Goal: Task Accomplishment & Management: Use online tool/utility

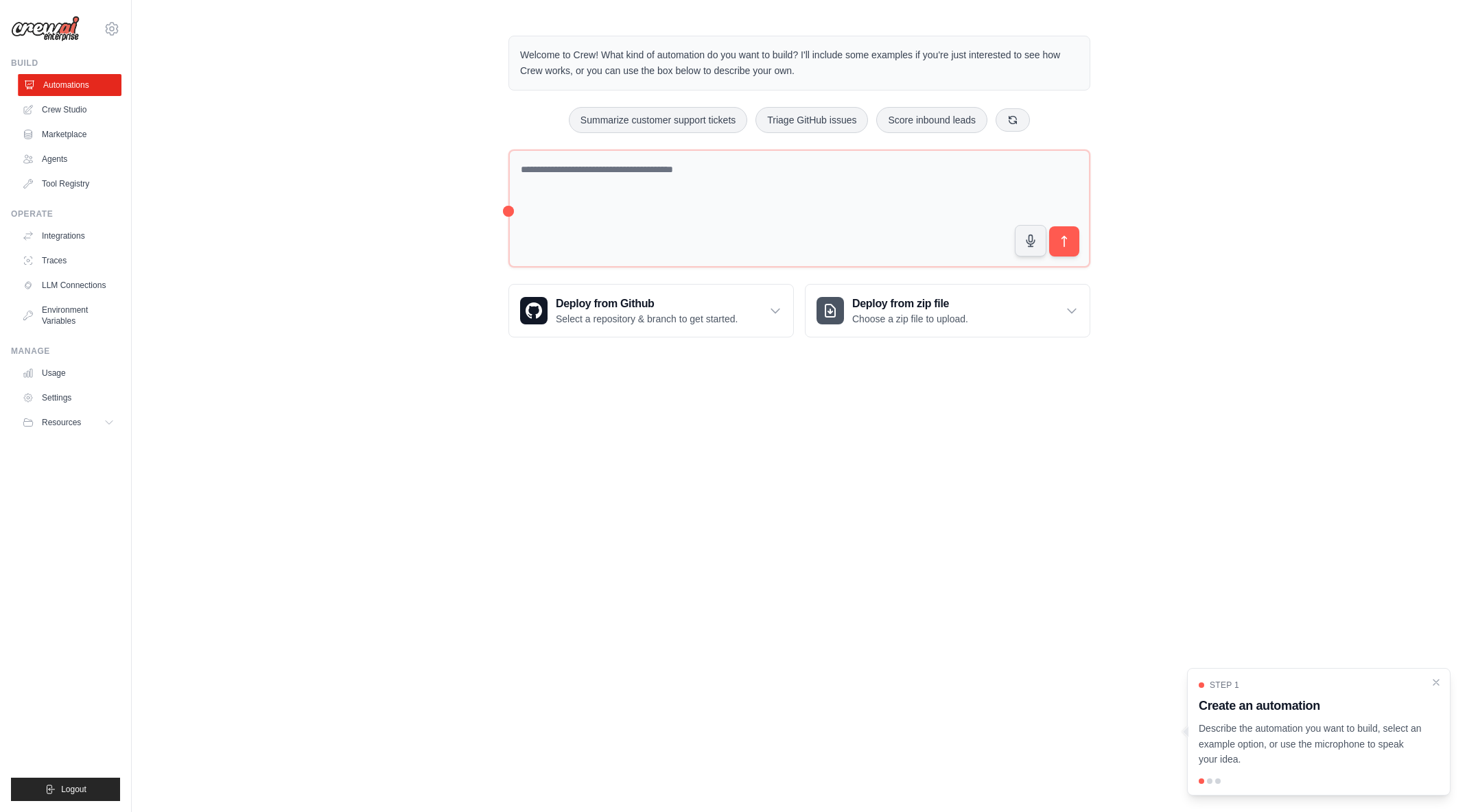
click at [66, 86] on link "Automations" at bounding box center [70, 85] width 104 height 22
click at [110, 25] on icon at bounding box center [112, 29] width 17 height 17
click at [109, 29] on icon at bounding box center [111, 29] width 4 height 4
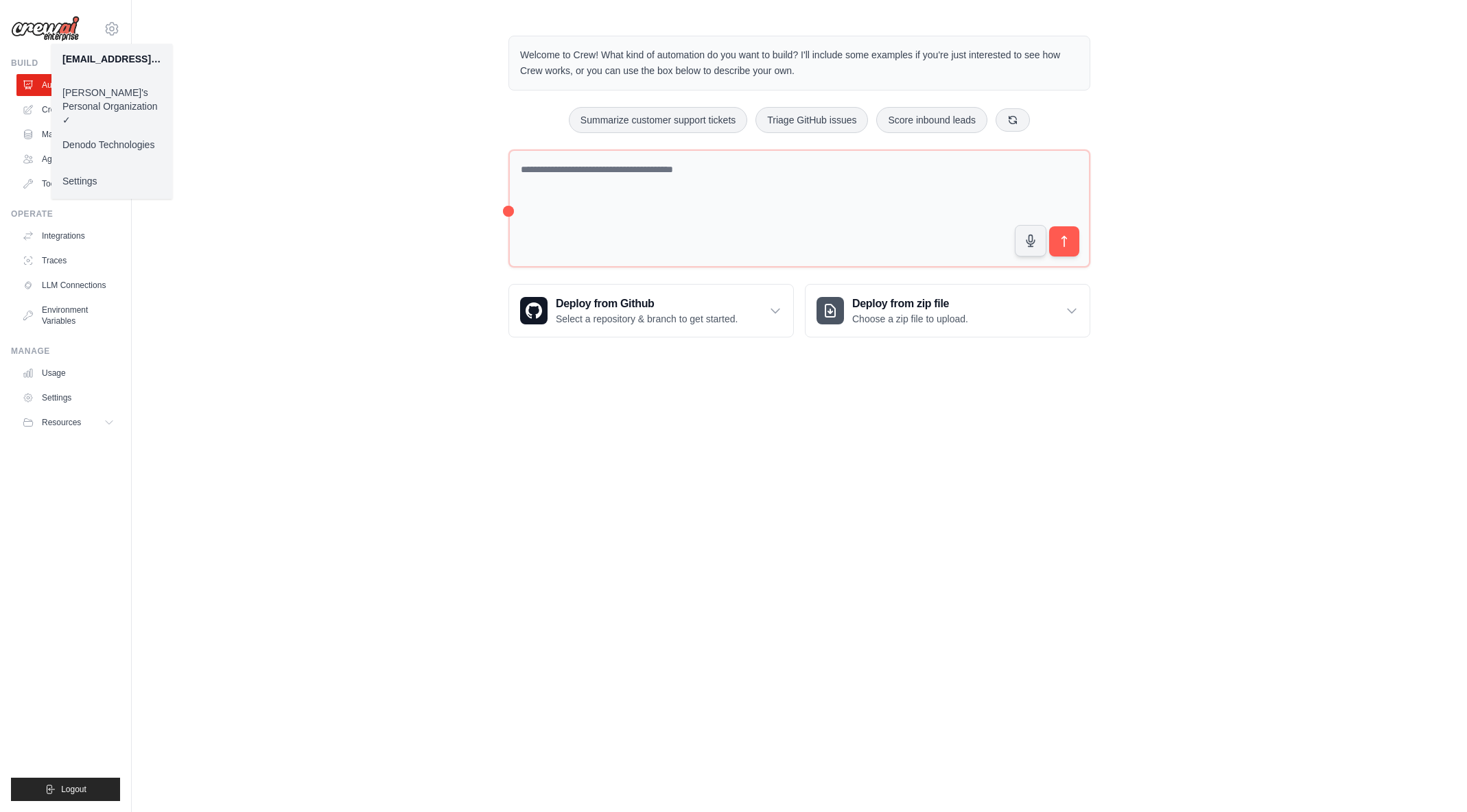
click at [115, 133] on link "Denodo Technologies" at bounding box center [112, 145] width 121 height 25
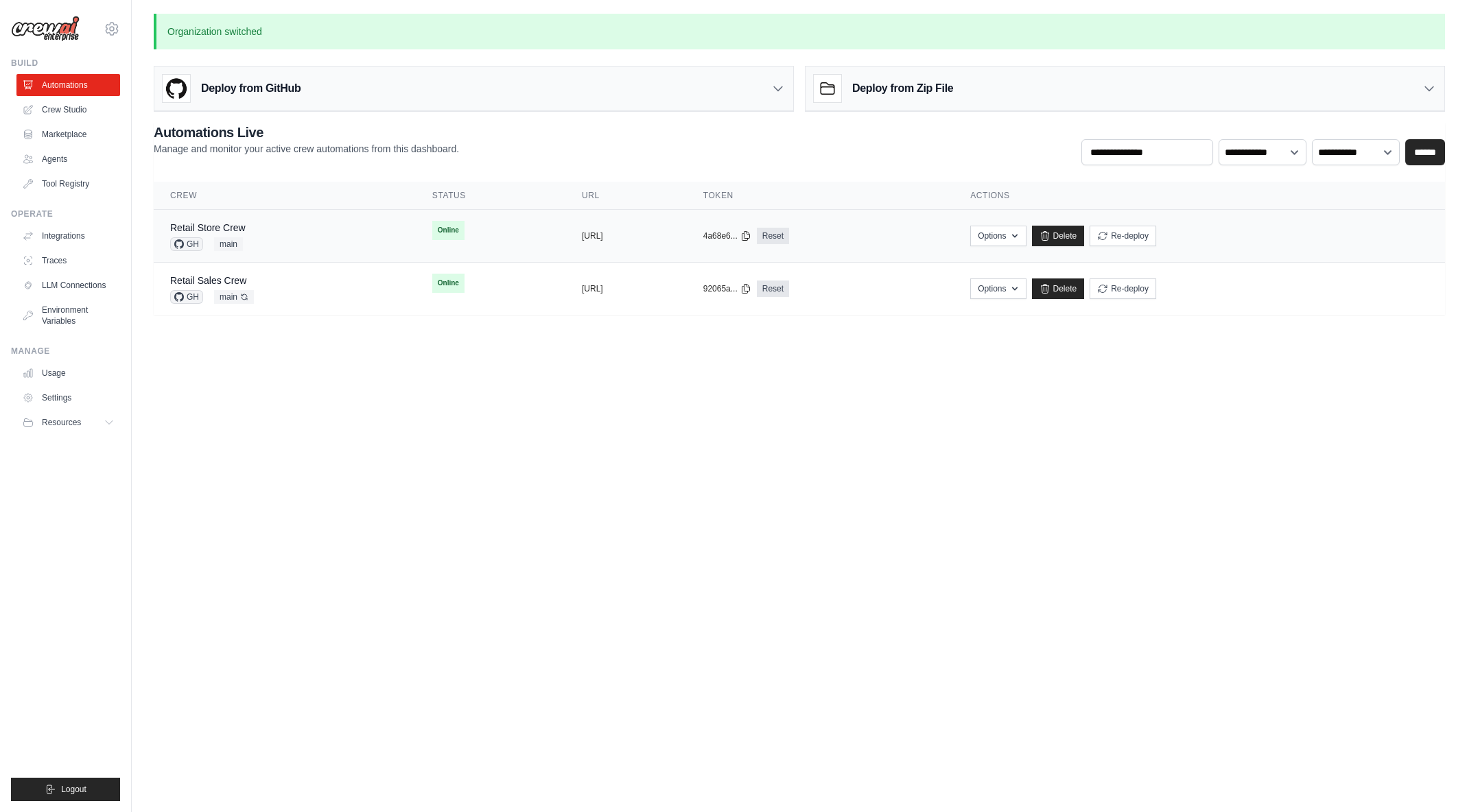
click at [271, 231] on div "Retail Store Crew GH main" at bounding box center [285, 235] width 229 height 31
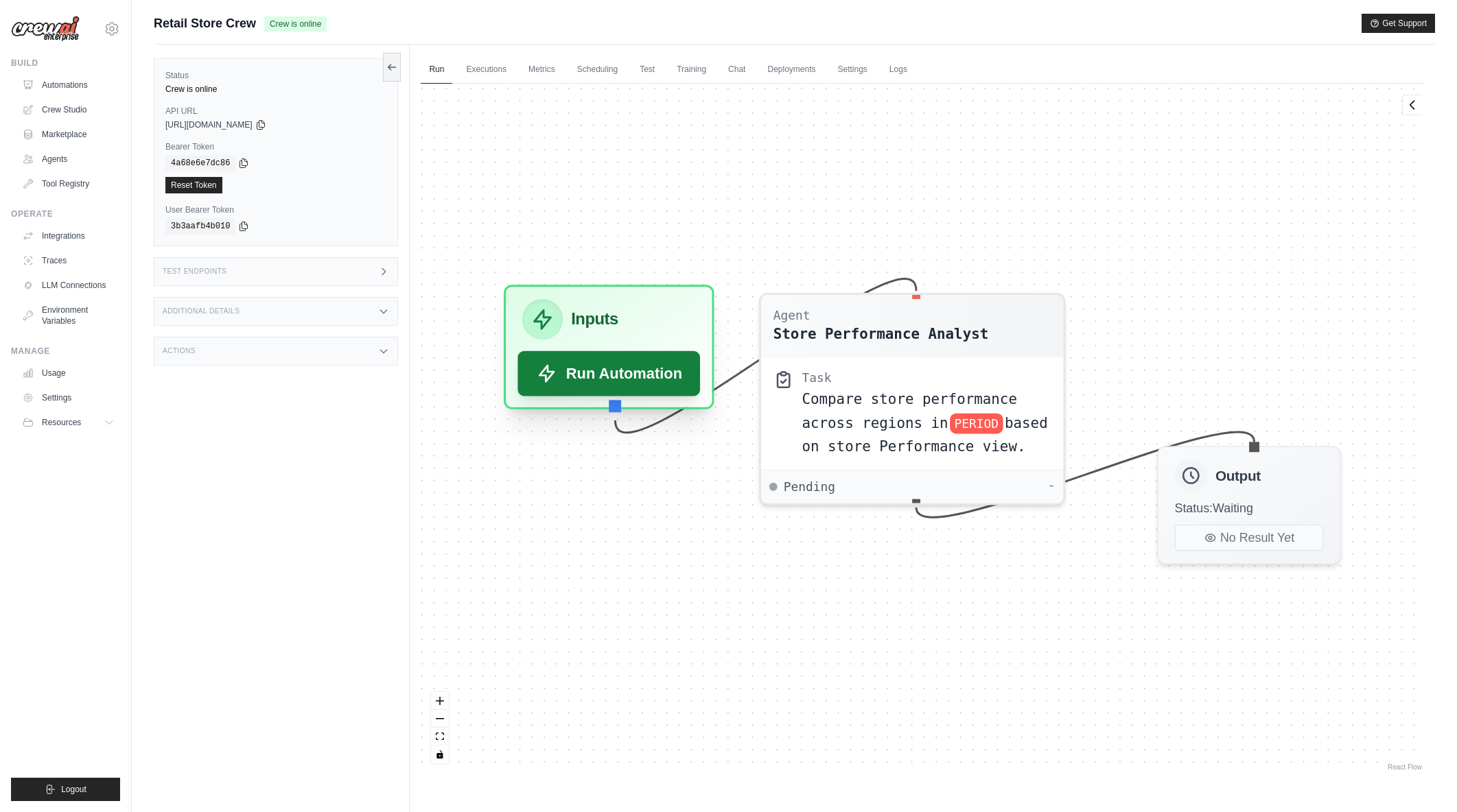
click at [647, 361] on button "Run Automation" at bounding box center [609, 374] width 183 height 45
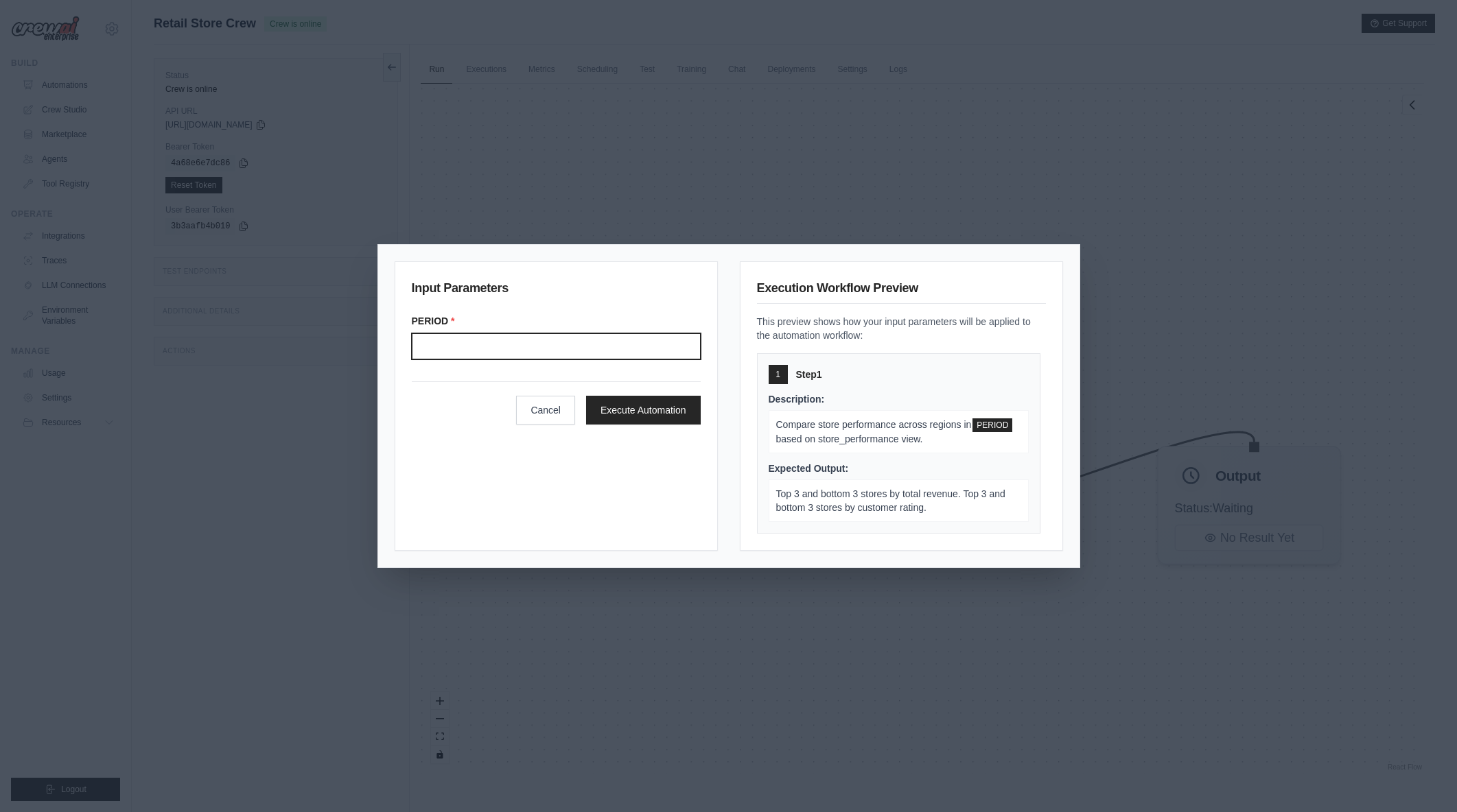
click at [582, 341] on input "Period" at bounding box center [556, 347] width 289 height 26
type input "*******"
click at [638, 410] on button "Execute Automation" at bounding box center [644, 409] width 115 height 29
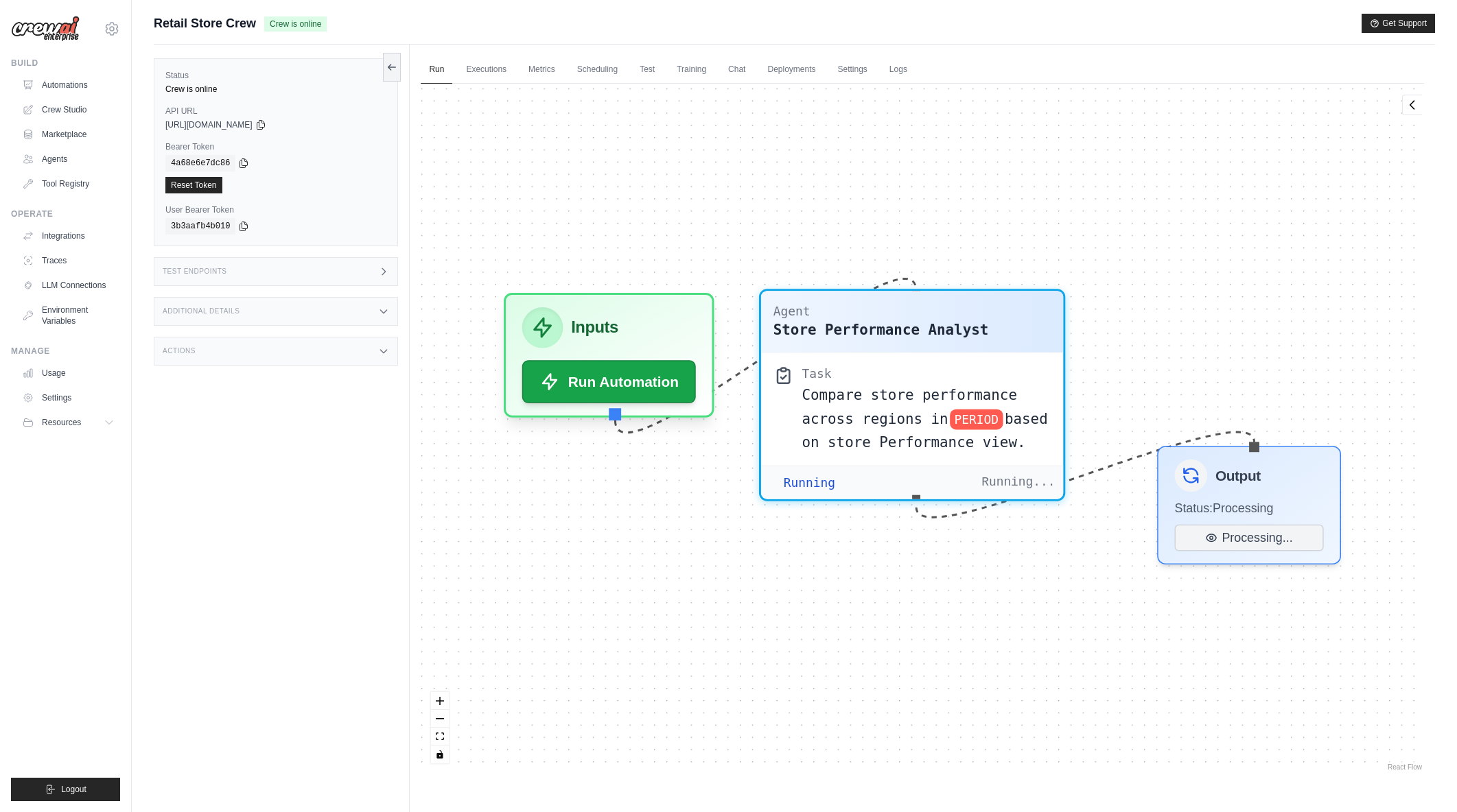
click at [867, 429] on div "Compare store performance across regions in PERIOD based on store Performance v…" at bounding box center [927, 418] width 249 height 70
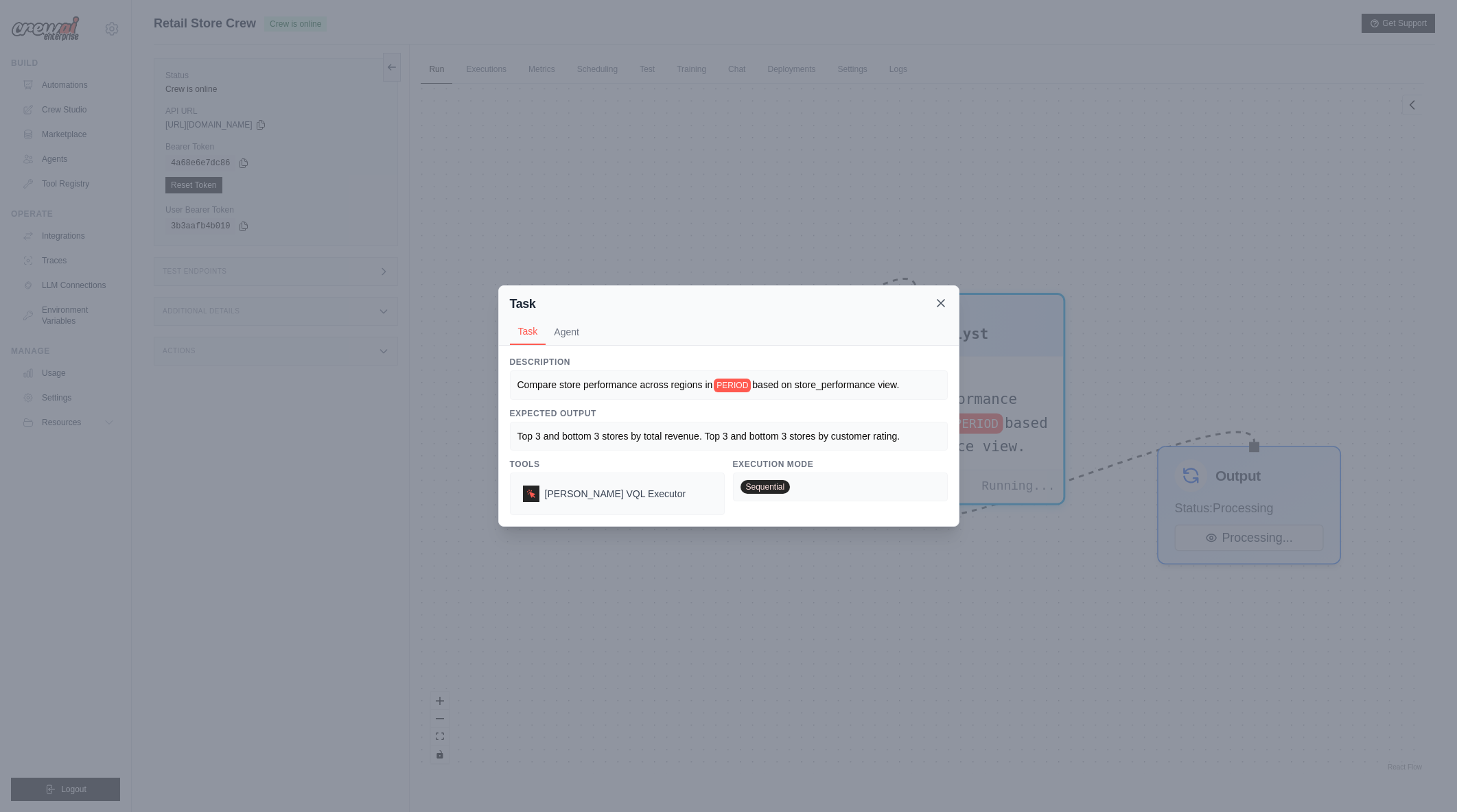
click at [939, 304] on icon at bounding box center [940, 302] width 6 height 6
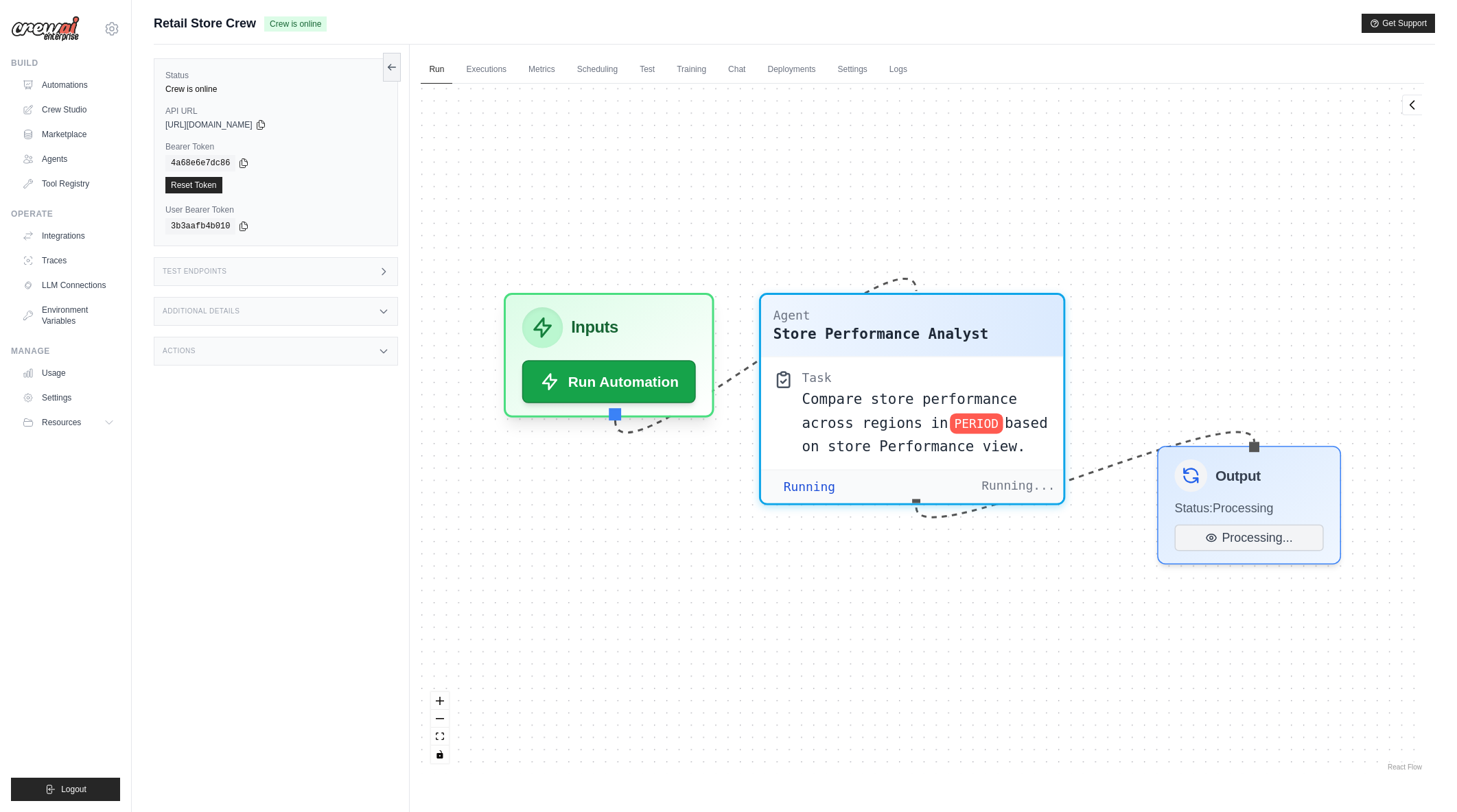
scroll to position [2306, 0]
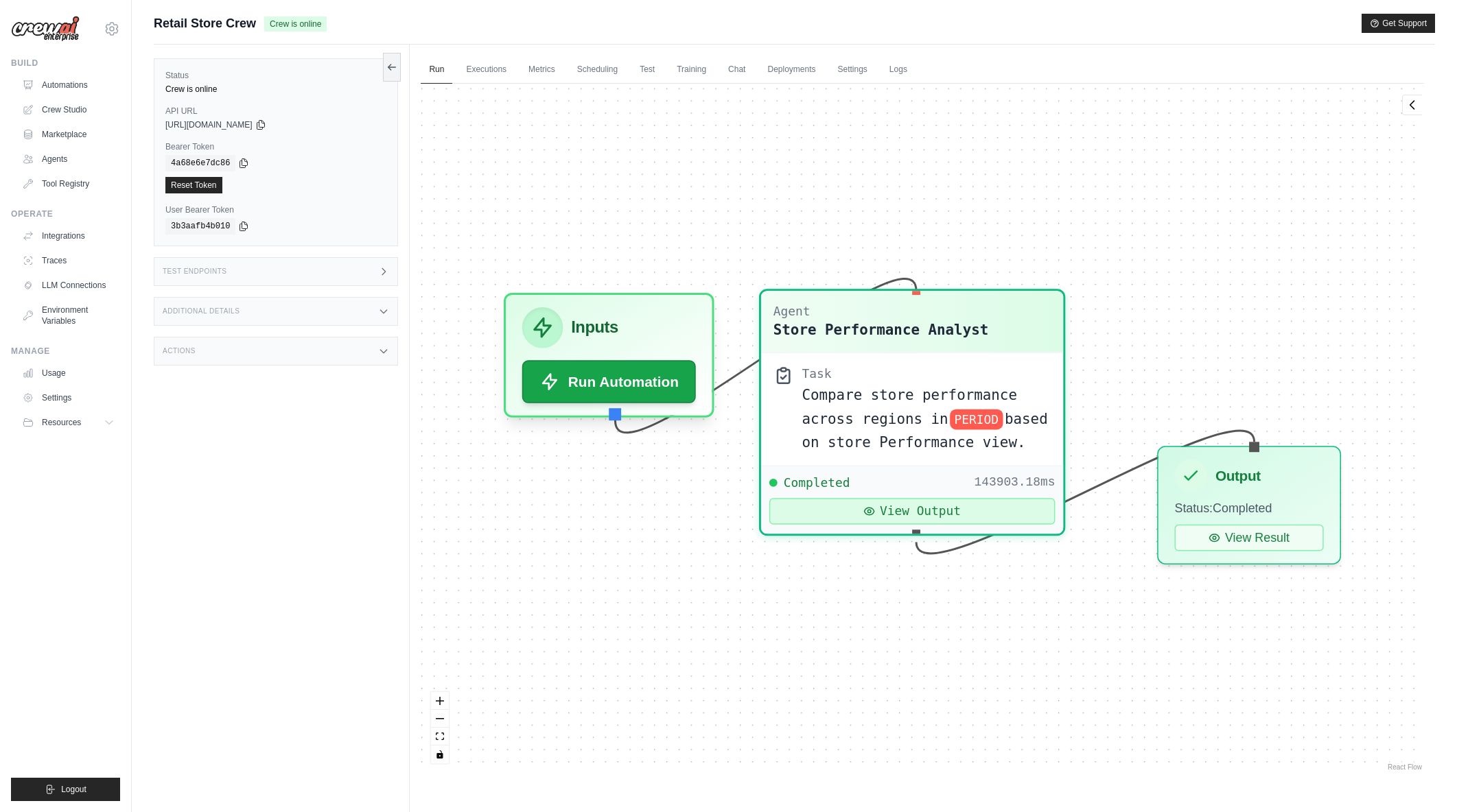
click at [931, 512] on button "View Output" at bounding box center [913, 512] width 287 height 27
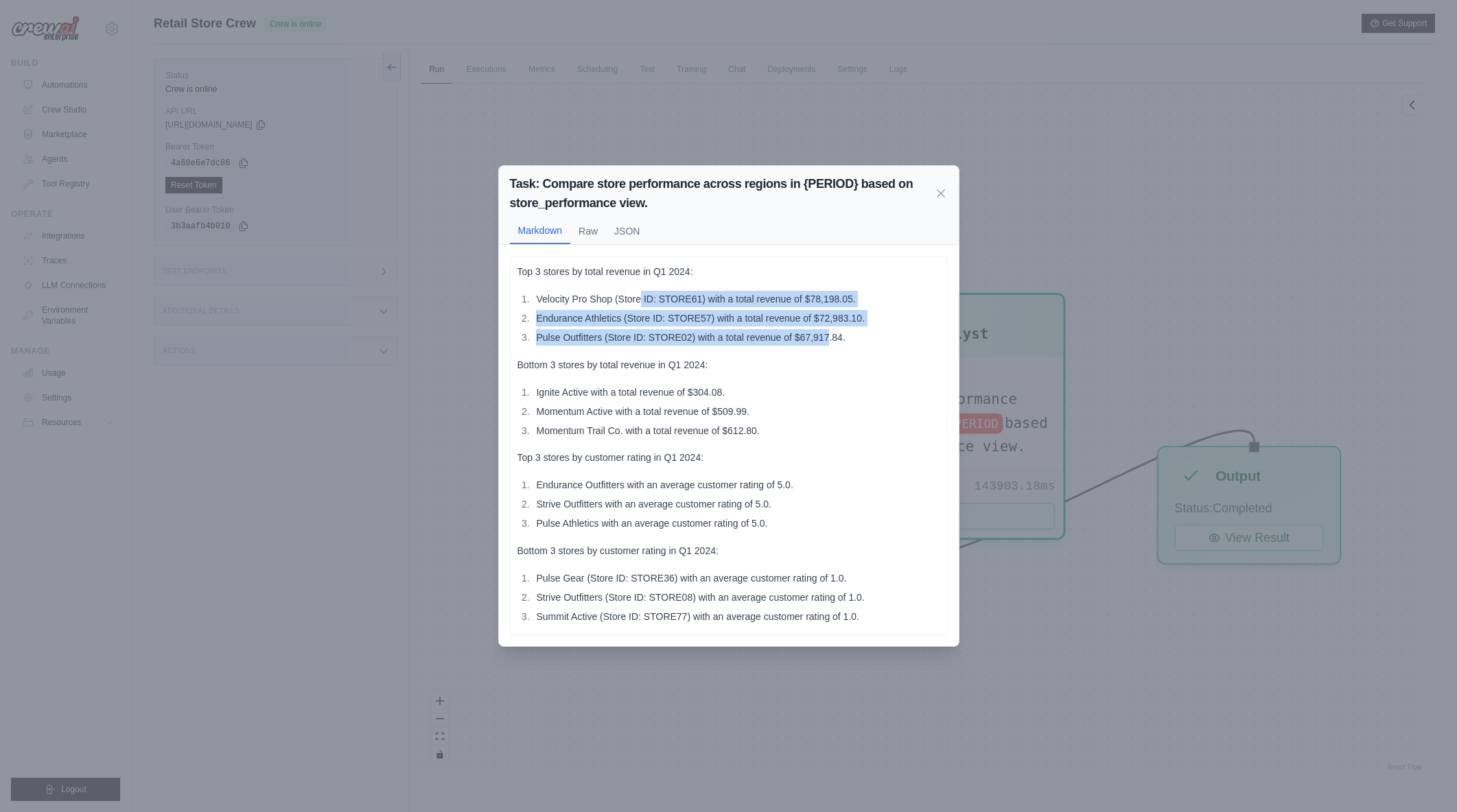
drag, startPoint x: 647, startPoint y: 301, endPoint x: 828, endPoint y: 345, distance: 186.3
click at [828, 345] on ol "Velocity Pro Shop (Store ID: STORE61) with a total revenue of $78,198.05. Endur…" at bounding box center [729, 318] width 423 height 55
click at [828, 345] on li "Pulse Outfitters (Store ID: STORE02) with a total revenue of $67,917.84." at bounding box center [736, 337] width 408 height 17
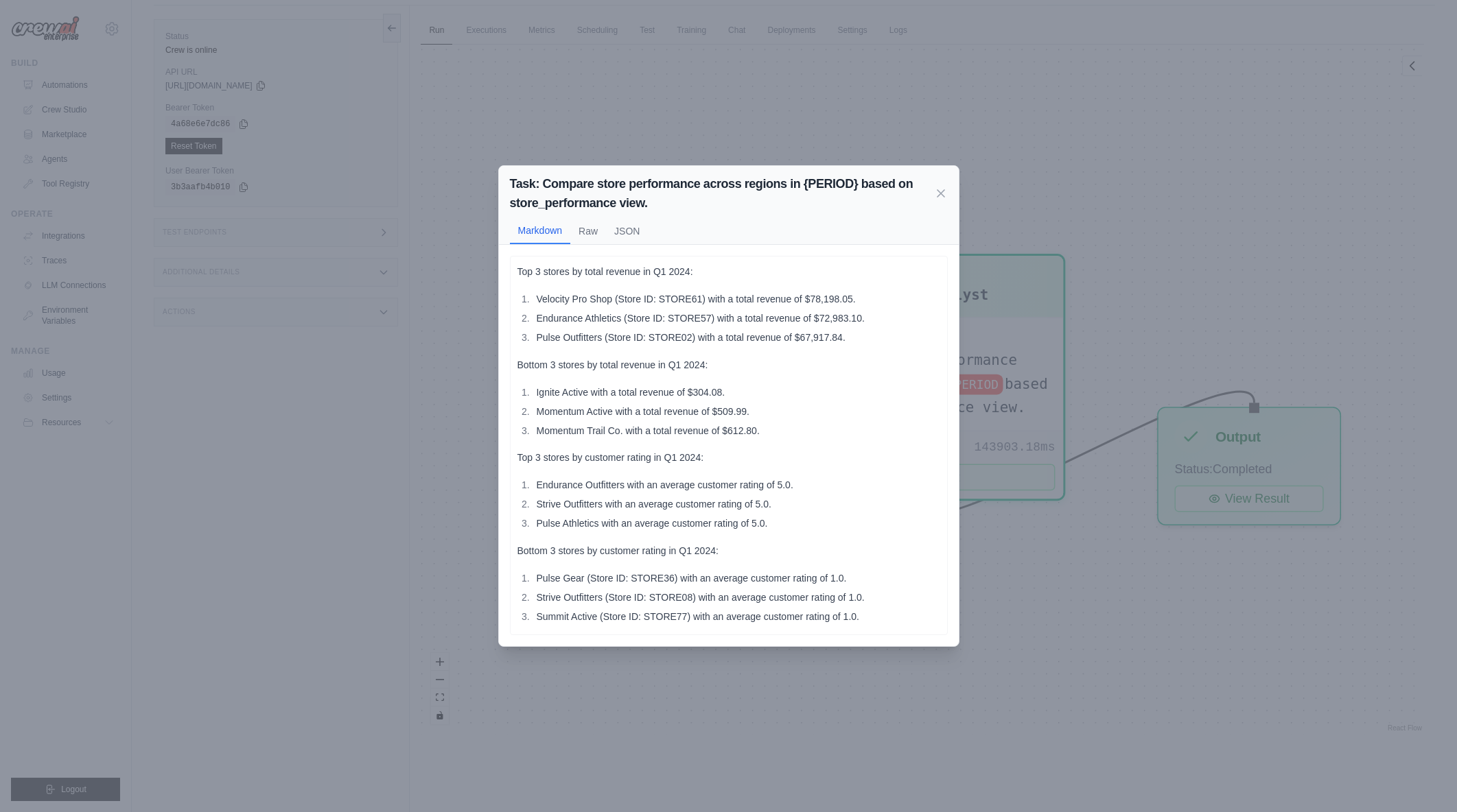
scroll to position [58, 0]
click at [941, 194] on icon at bounding box center [940, 192] width 6 height 6
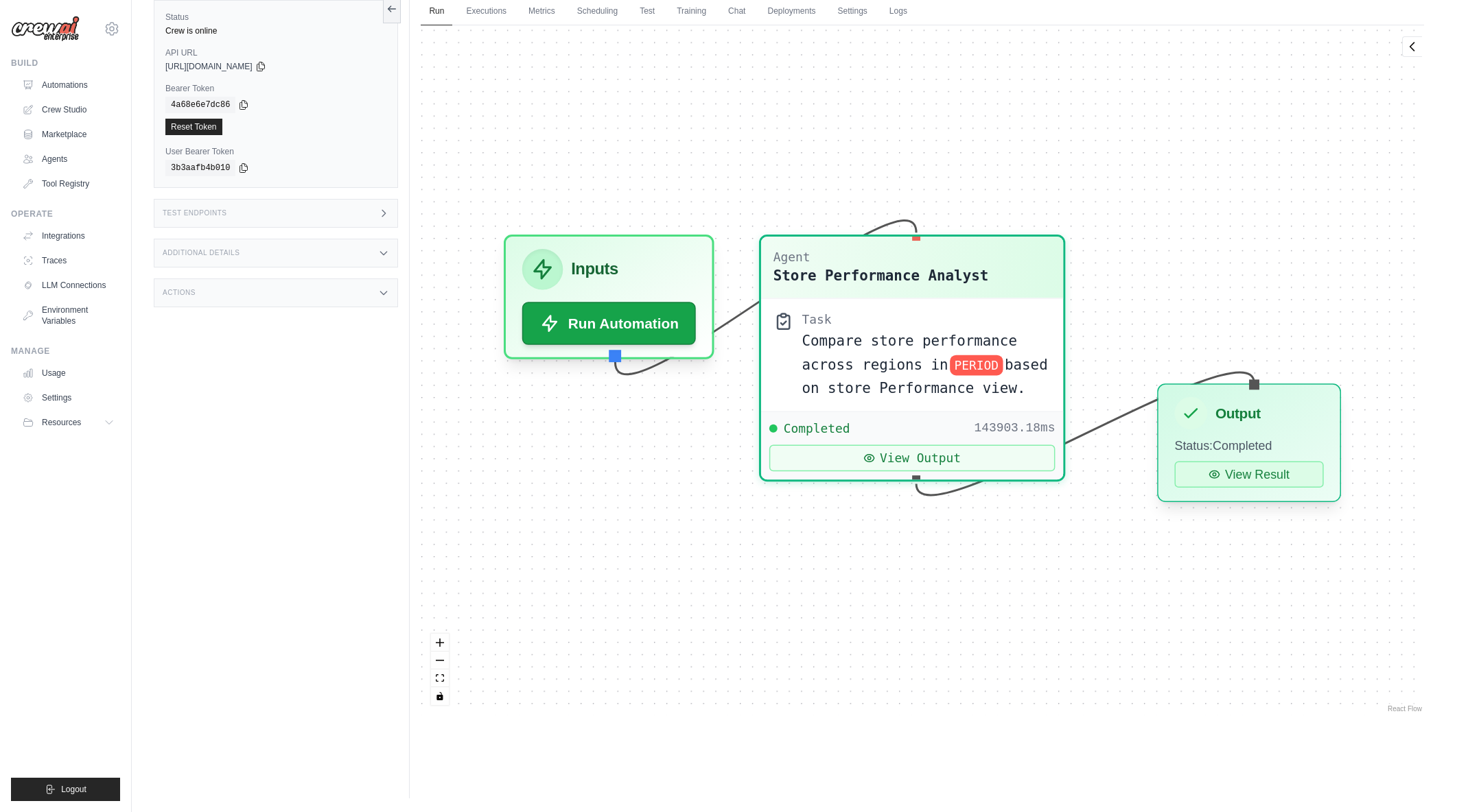
click at [1259, 475] on button "View Result" at bounding box center [1249, 474] width 149 height 27
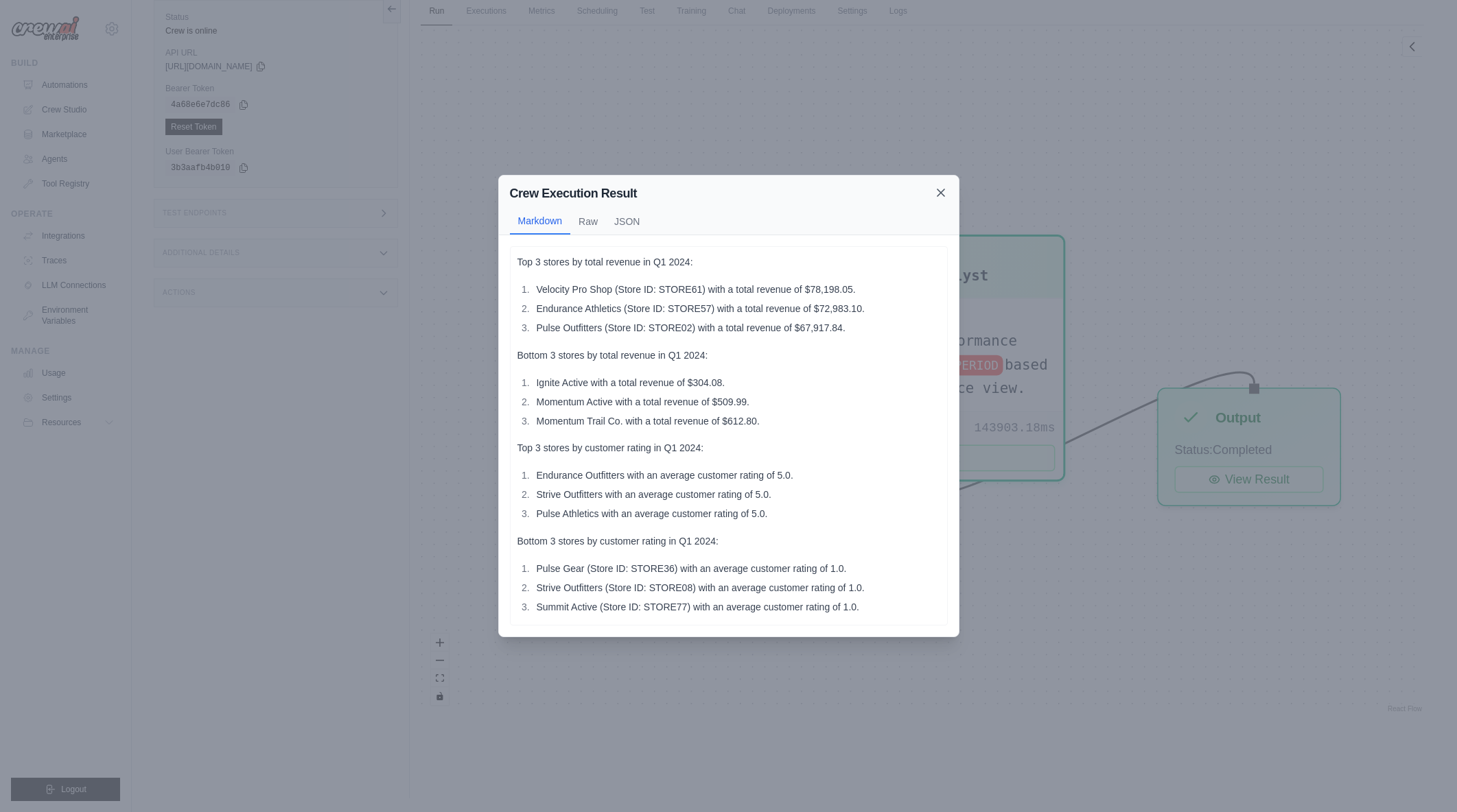
click at [937, 194] on icon at bounding box center [940, 193] width 14 height 14
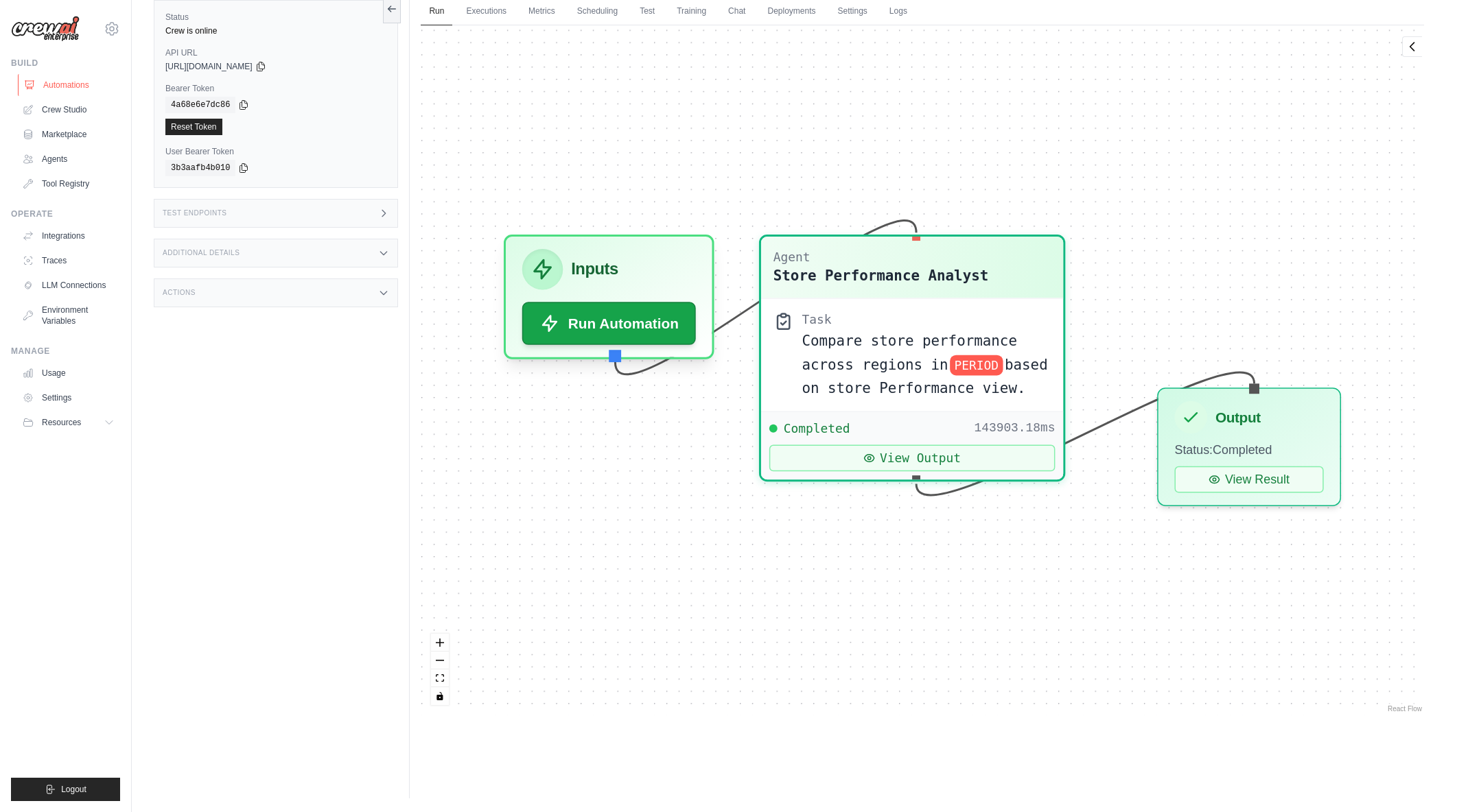
click at [84, 88] on link "Automations" at bounding box center [70, 85] width 104 height 22
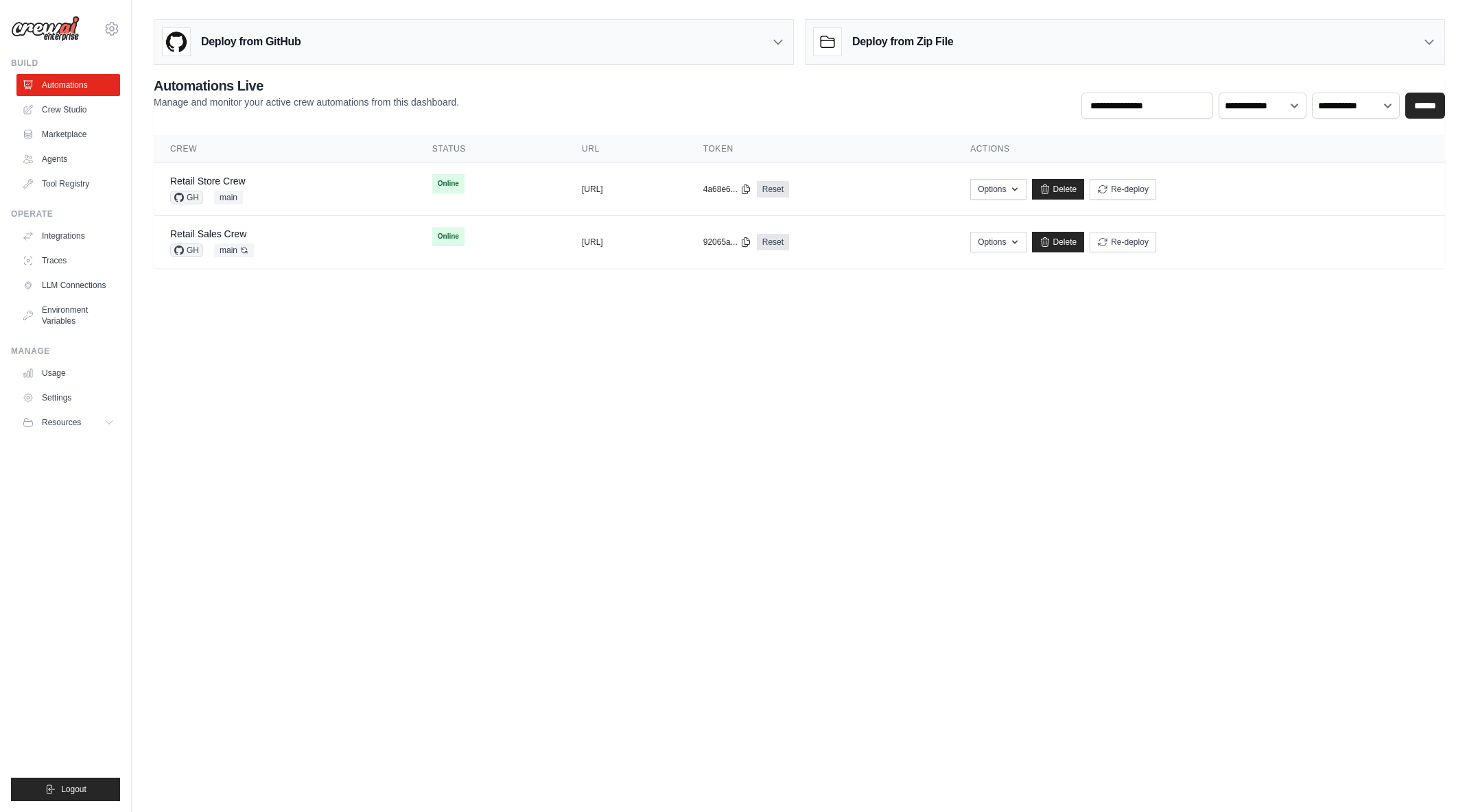
click at [496, 376] on body "arajwani@denodo.com Arif's Personal Organization Denodo Technologies ✓ Settings…" at bounding box center [734, 406] width 1467 height 812
click at [58, 111] on link "Crew Studio" at bounding box center [70, 110] width 104 height 22
click at [1040, 406] on body "[EMAIL_ADDRESS][DOMAIN_NAME] [PERSON_NAME]'s Personal Organization Denodo Techn…" at bounding box center [734, 406] width 1467 height 812
click at [1085, 192] on link "Delete" at bounding box center [1058, 189] width 53 height 20
click at [1051, 187] on icon at bounding box center [1045, 189] width 11 height 11
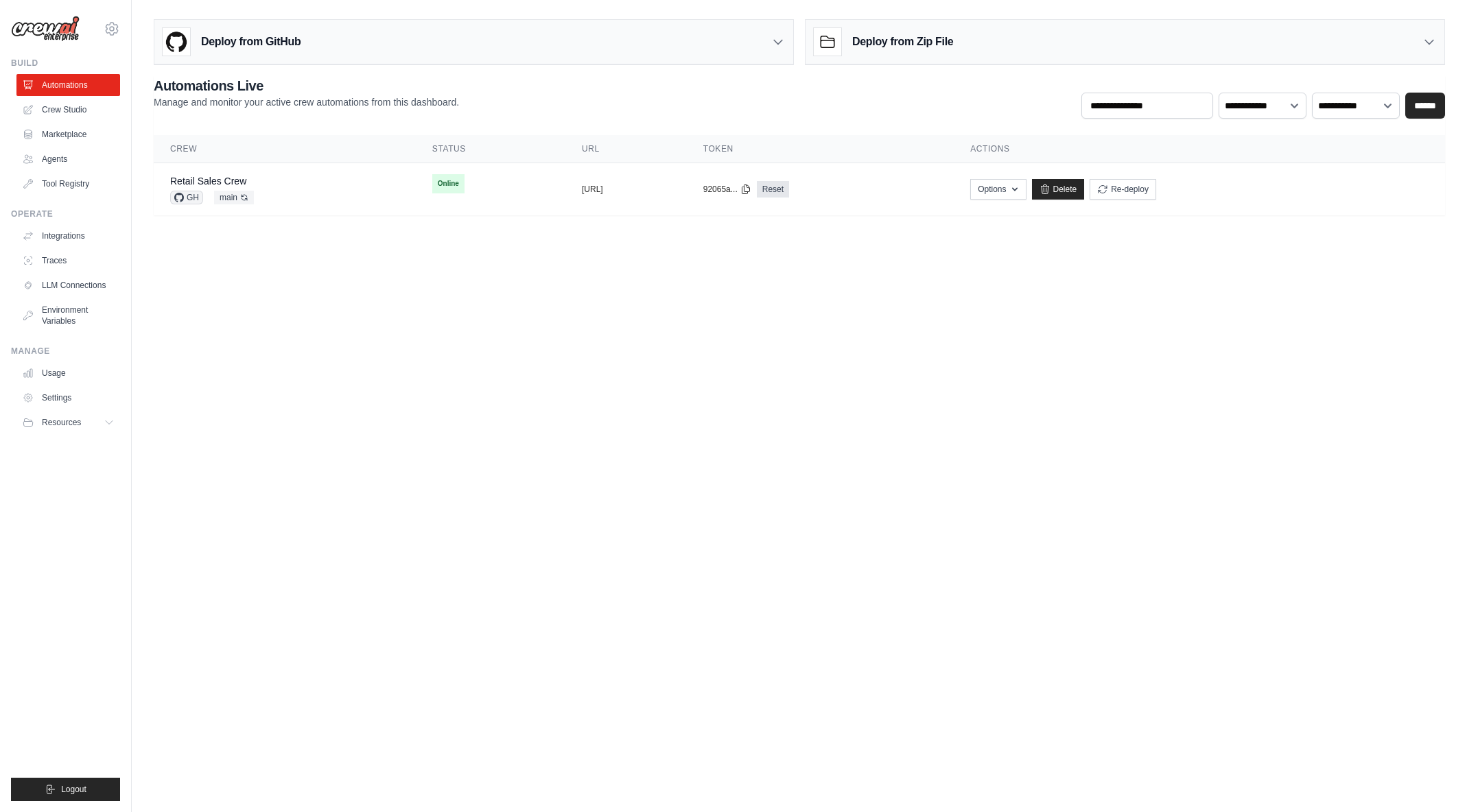
click at [383, 54] on div "Deploy from GitHub" at bounding box center [474, 42] width 639 height 44
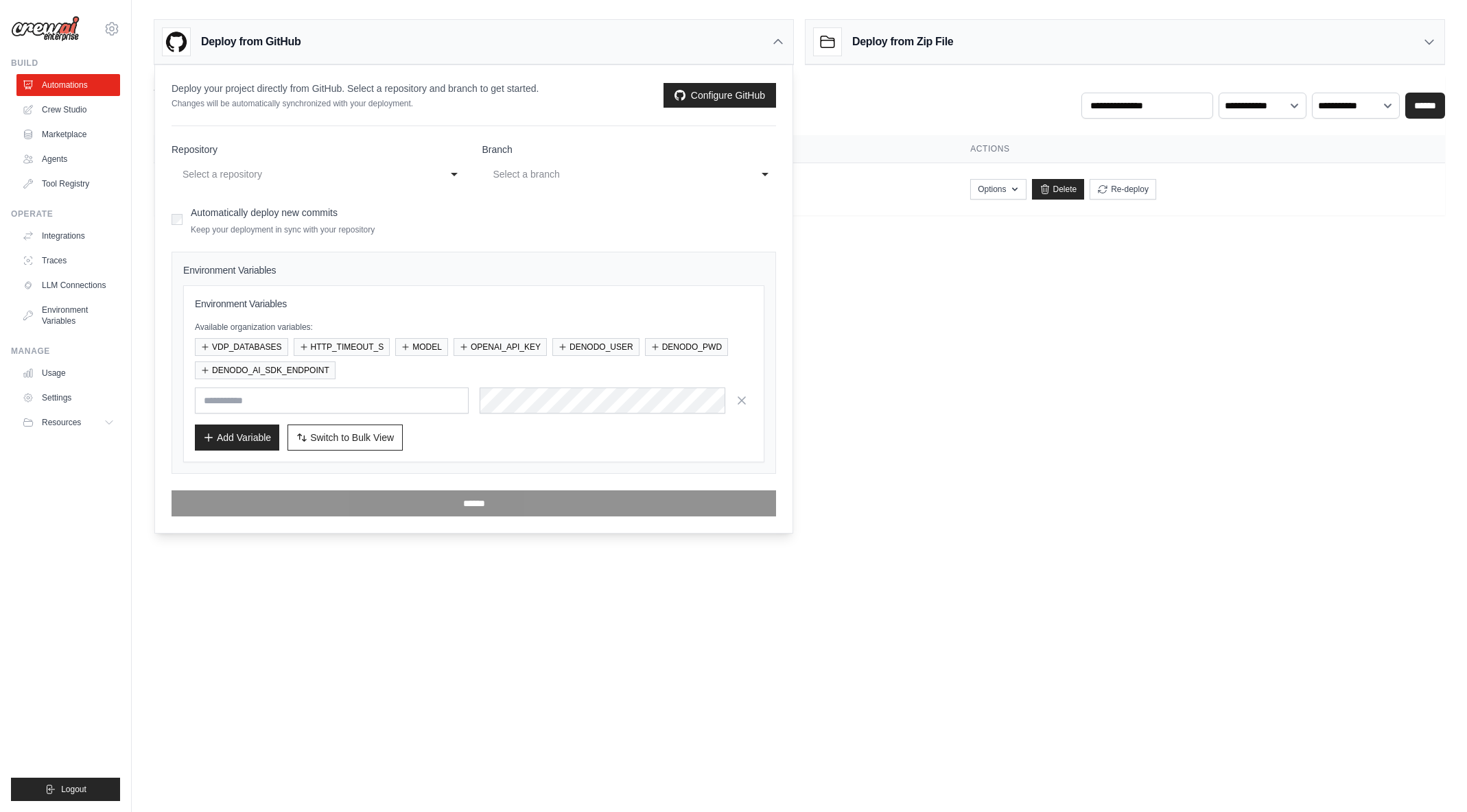
click at [384, 178] on div "Select a repository" at bounding box center [305, 174] width 245 height 17
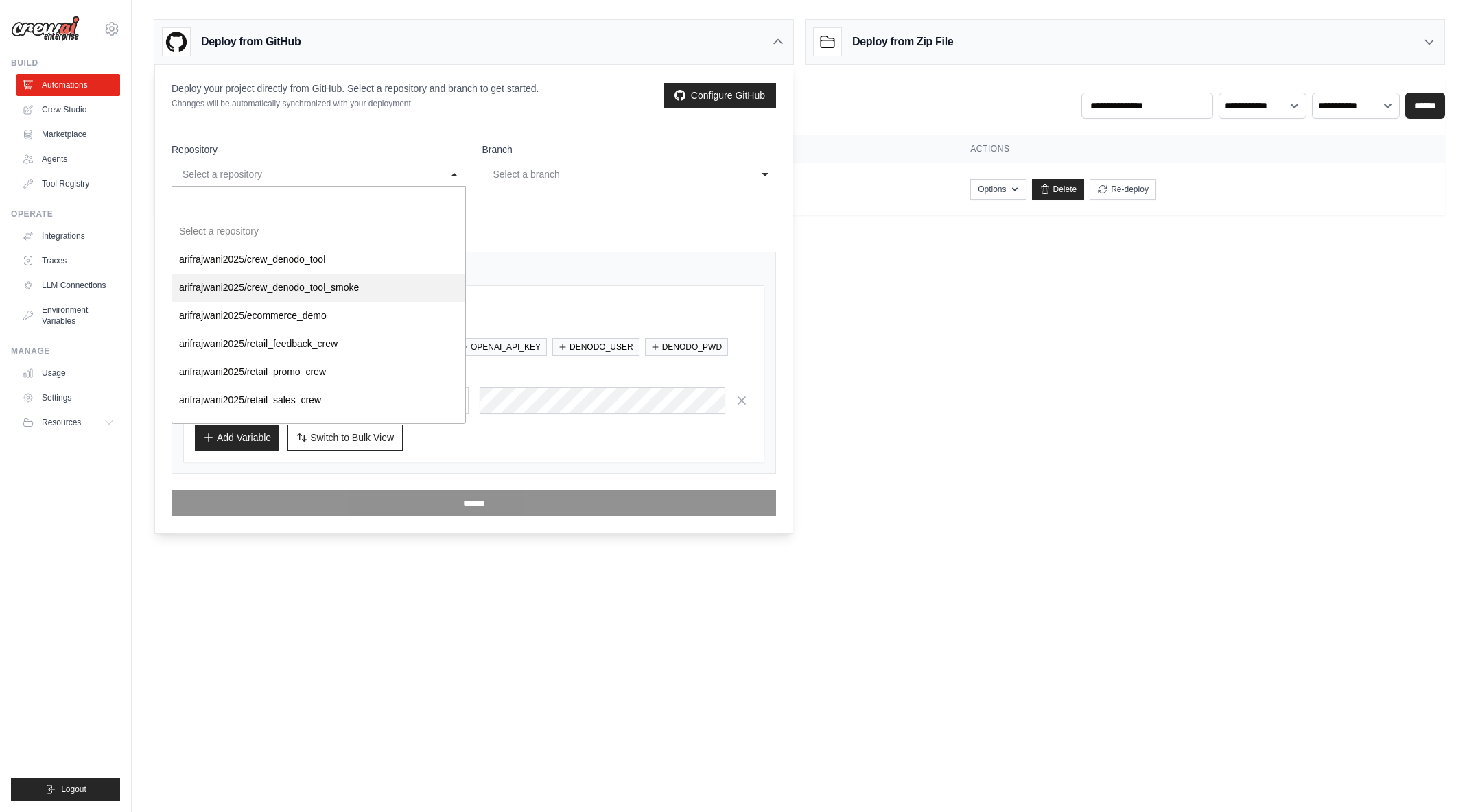
scroll to position [19, 0]
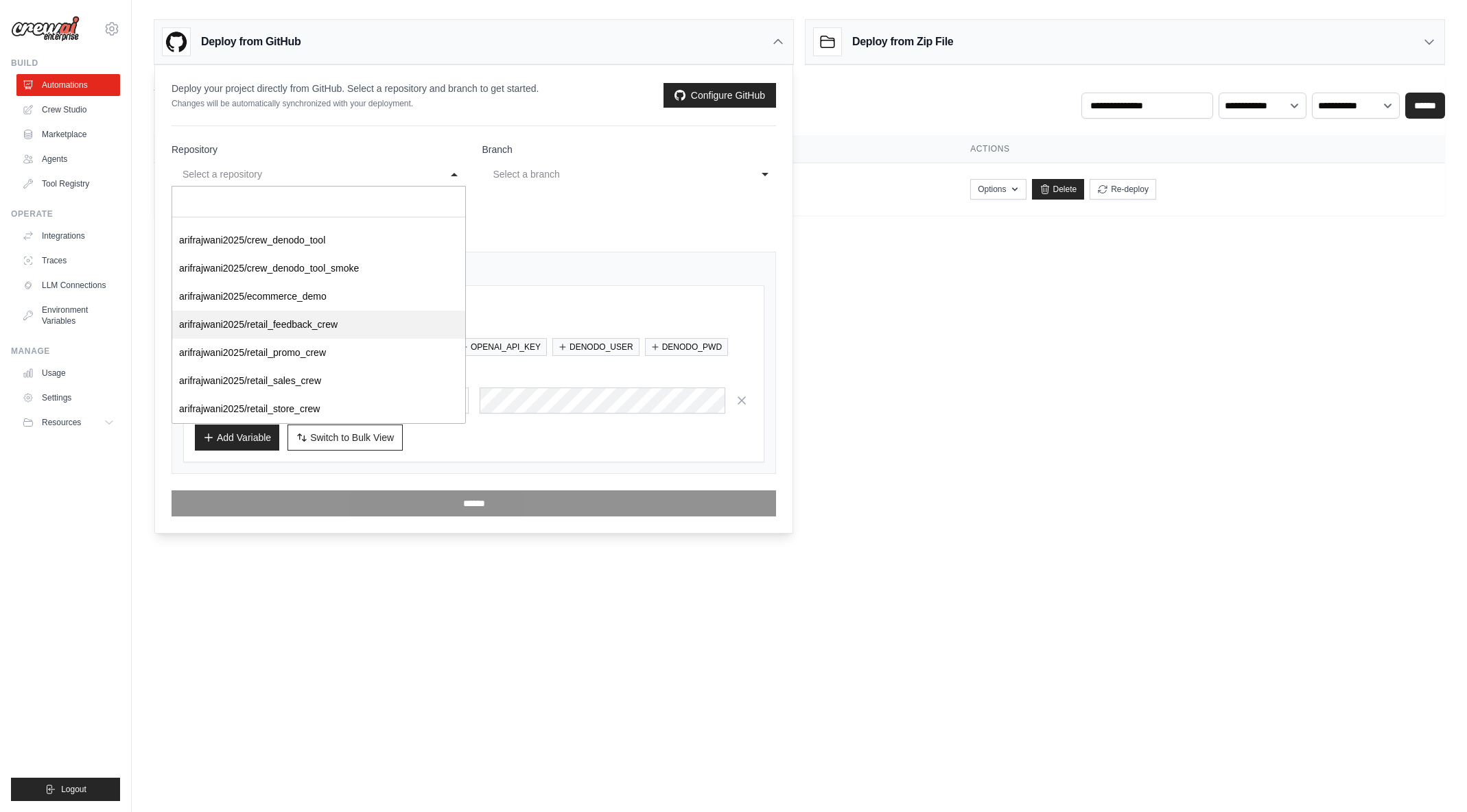
select select "**********"
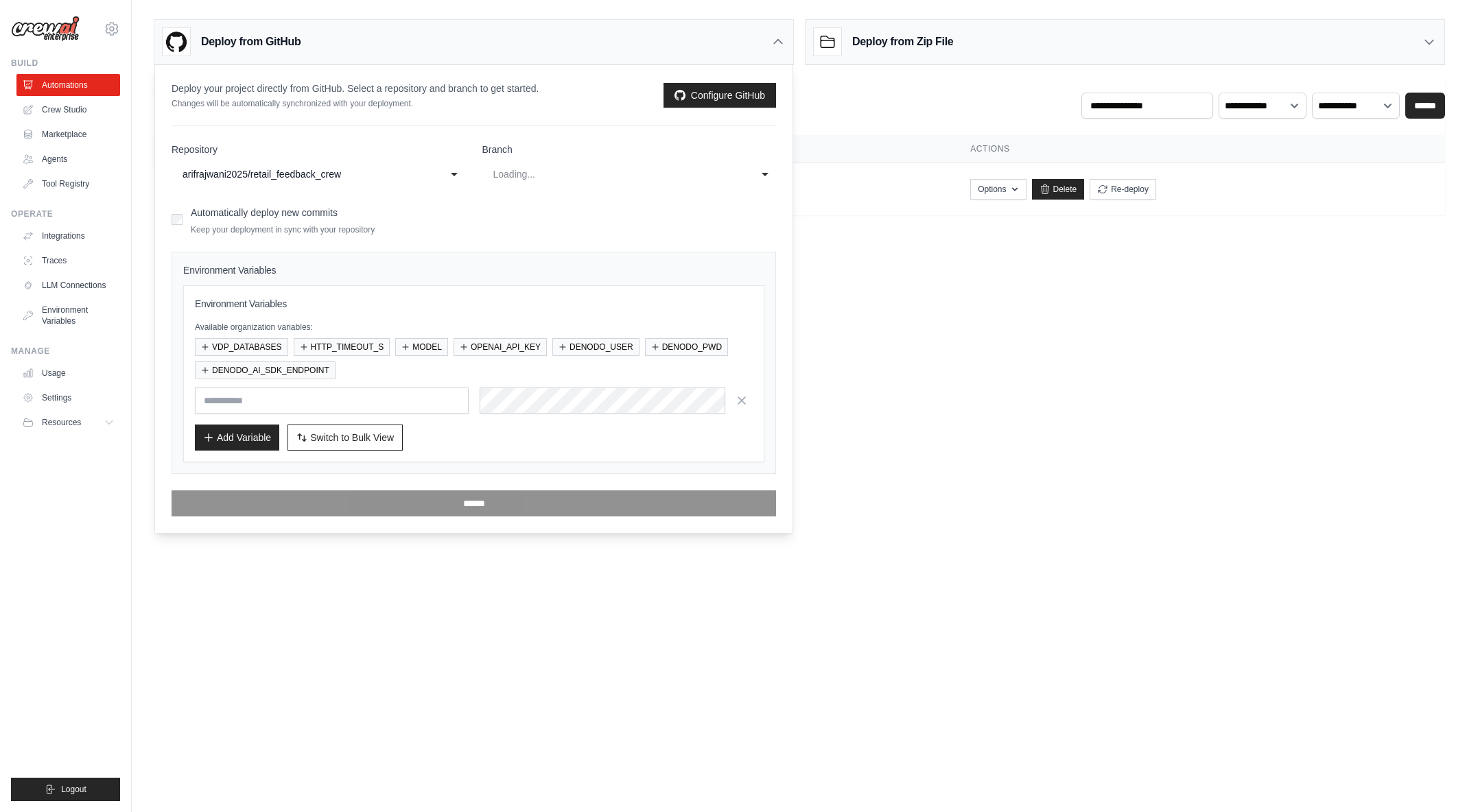
scroll to position [0, 0]
select select "****"
click at [272, 346] on button "VDP_DATABASES" at bounding box center [241, 346] width 94 height 18
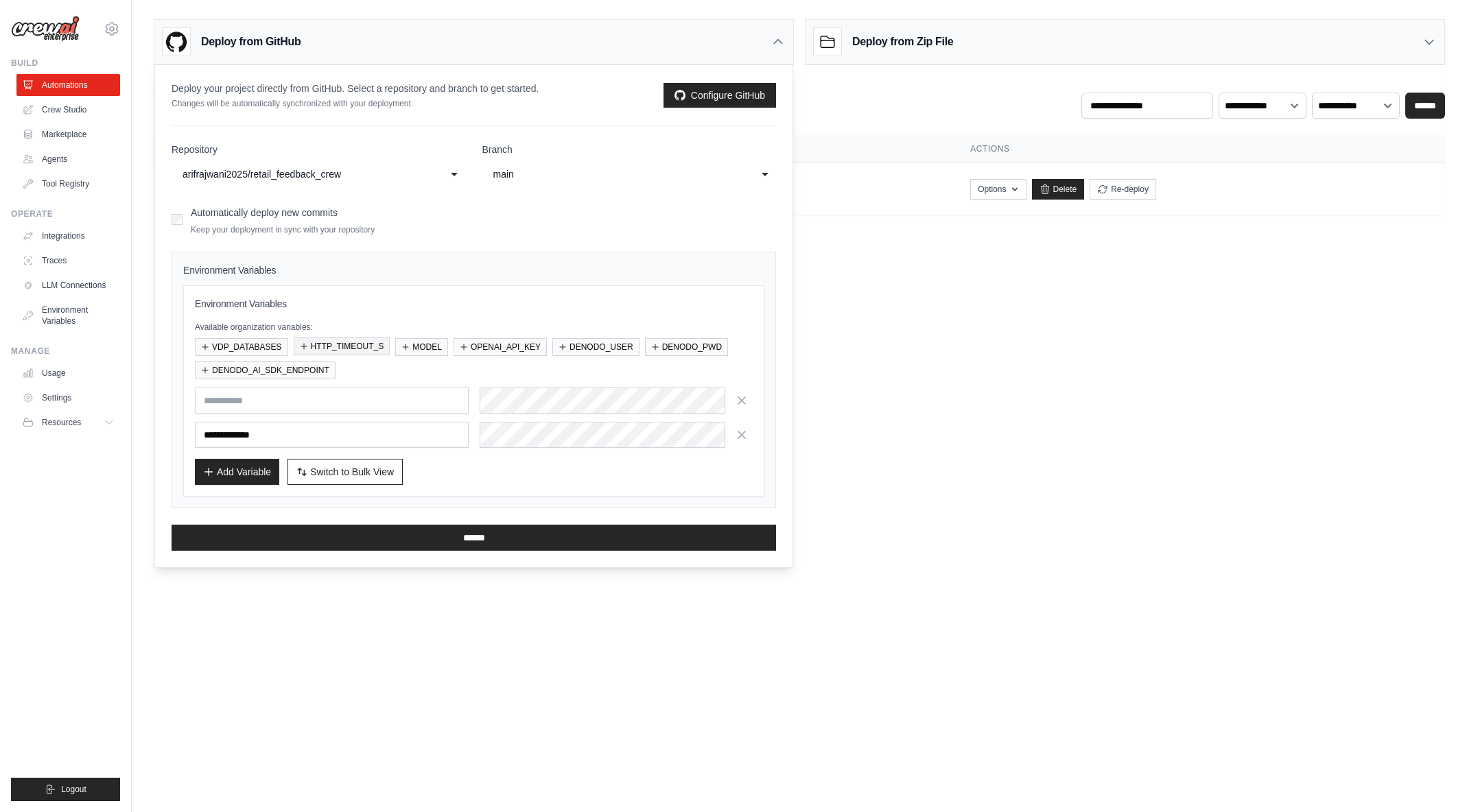
click at [336, 347] on button "HTTP_TIMEOUT_S" at bounding box center [342, 346] width 96 height 18
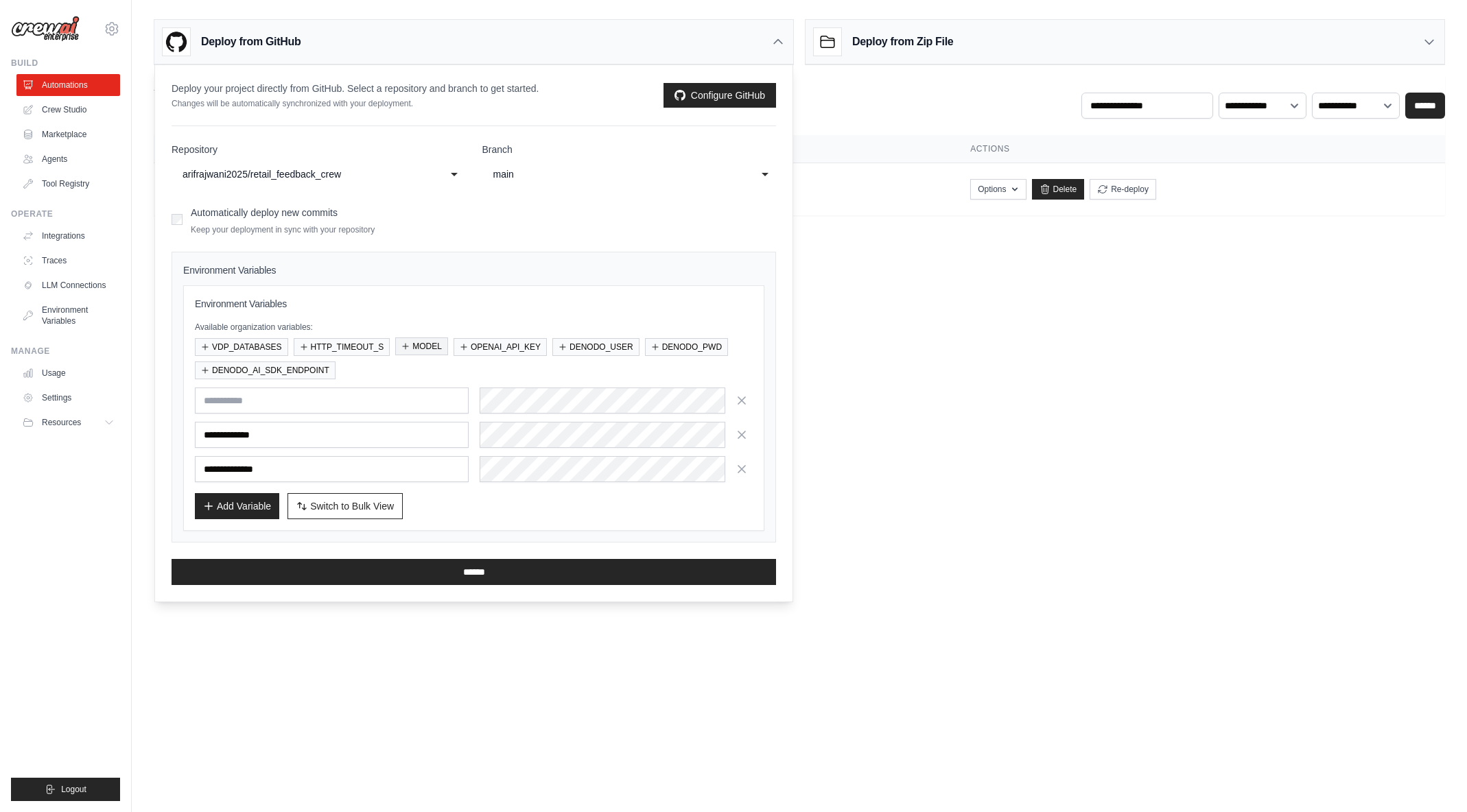
click at [417, 349] on button "MODEL" at bounding box center [421, 346] width 53 height 18
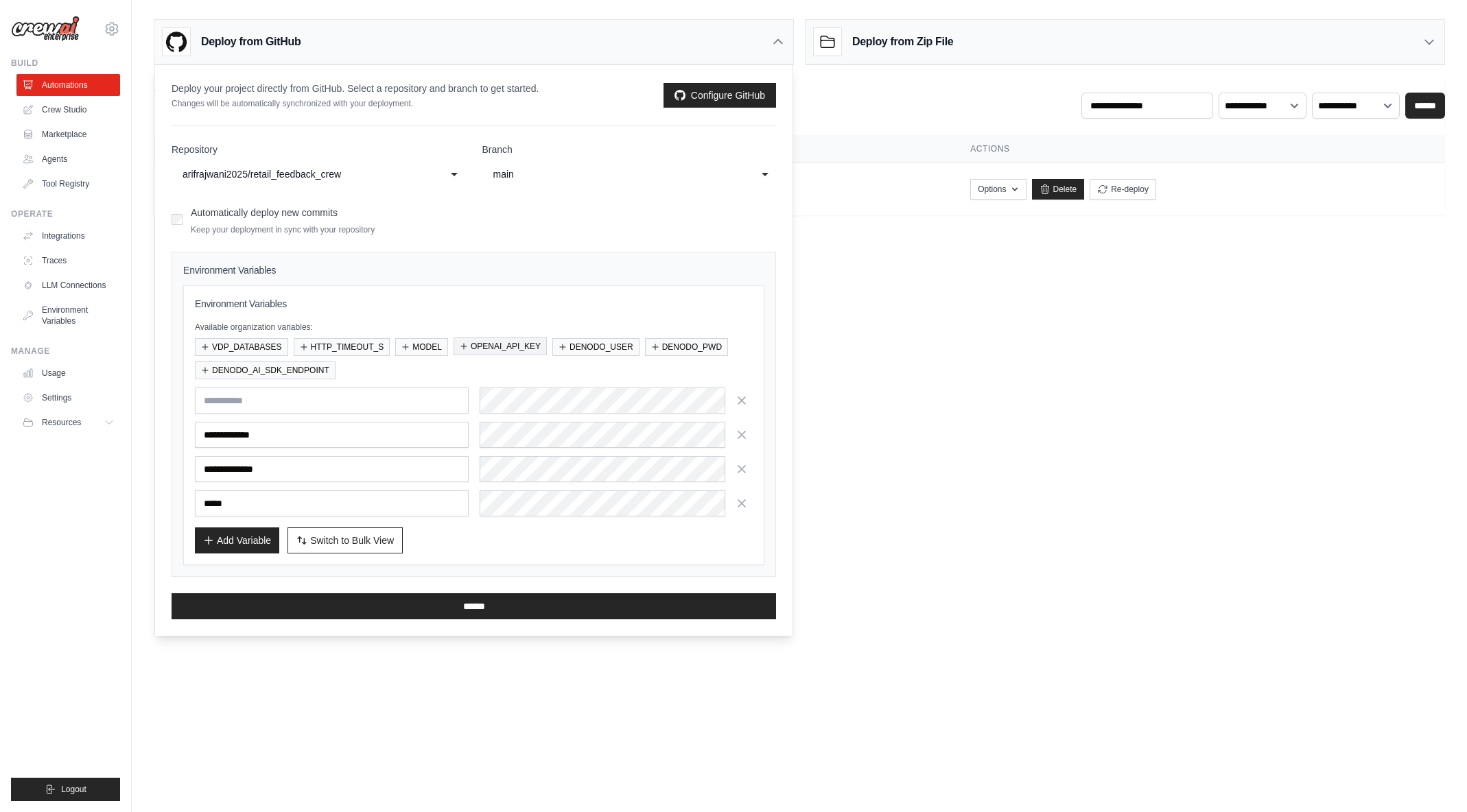
click at [478, 347] on button "OPENAI_API_KEY" at bounding box center [500, 346] width 94 height 18
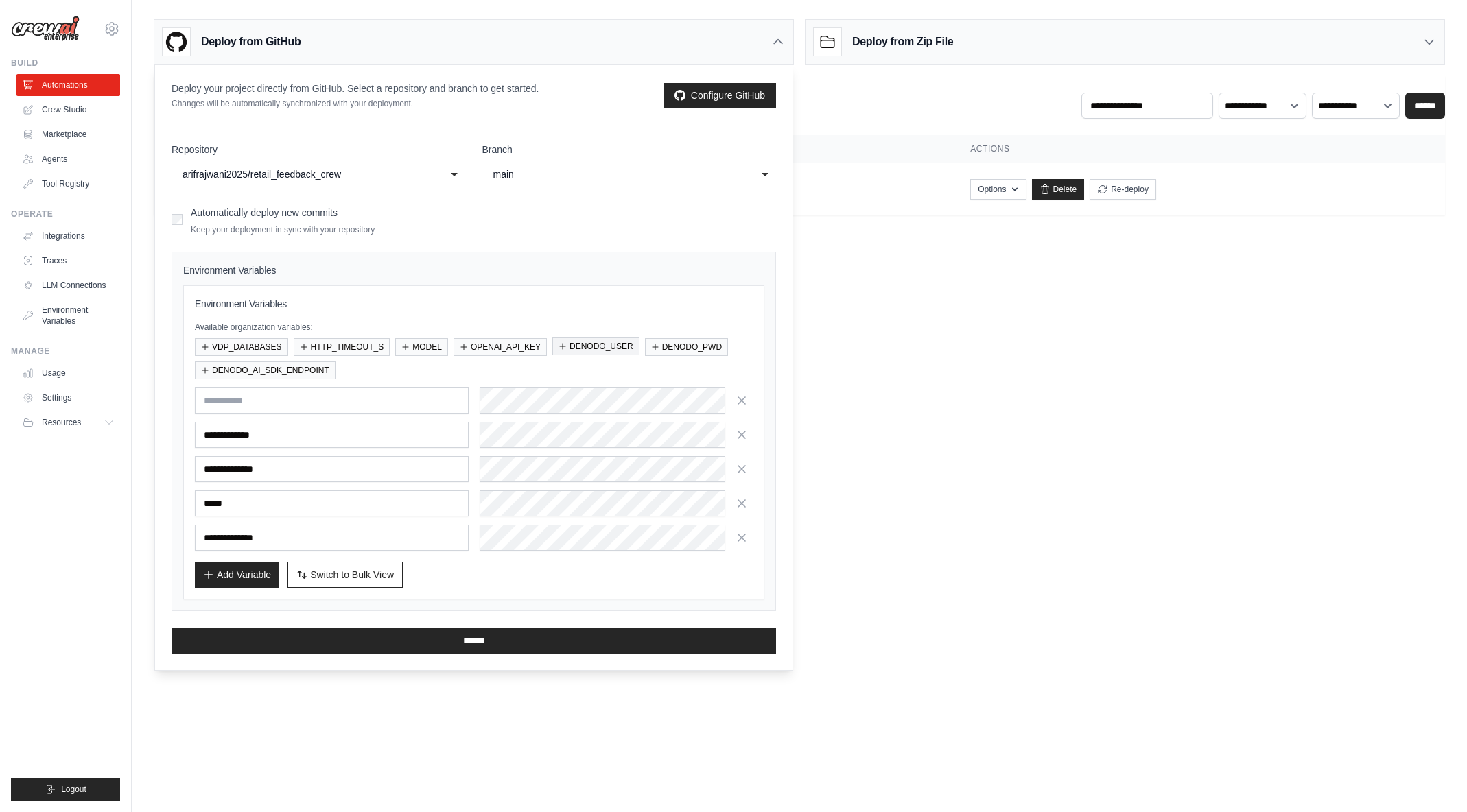
click at [588, 342] on button "DENODO_USER" at bounding box center [596, 346] width 87 height 18
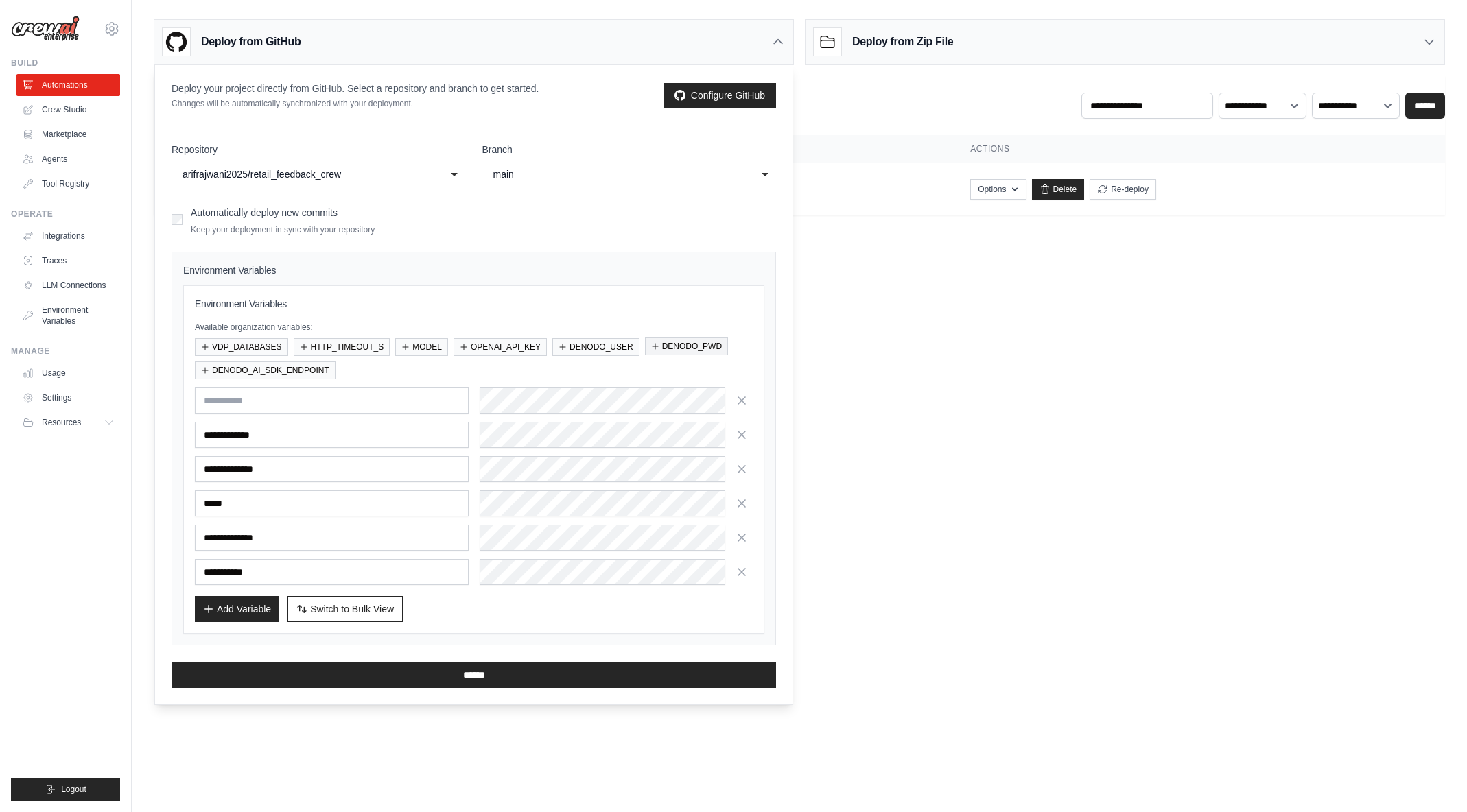
click at [689, 347] on button "DENODO_PWD" at bounding box center [687, 346] width 83 height 18
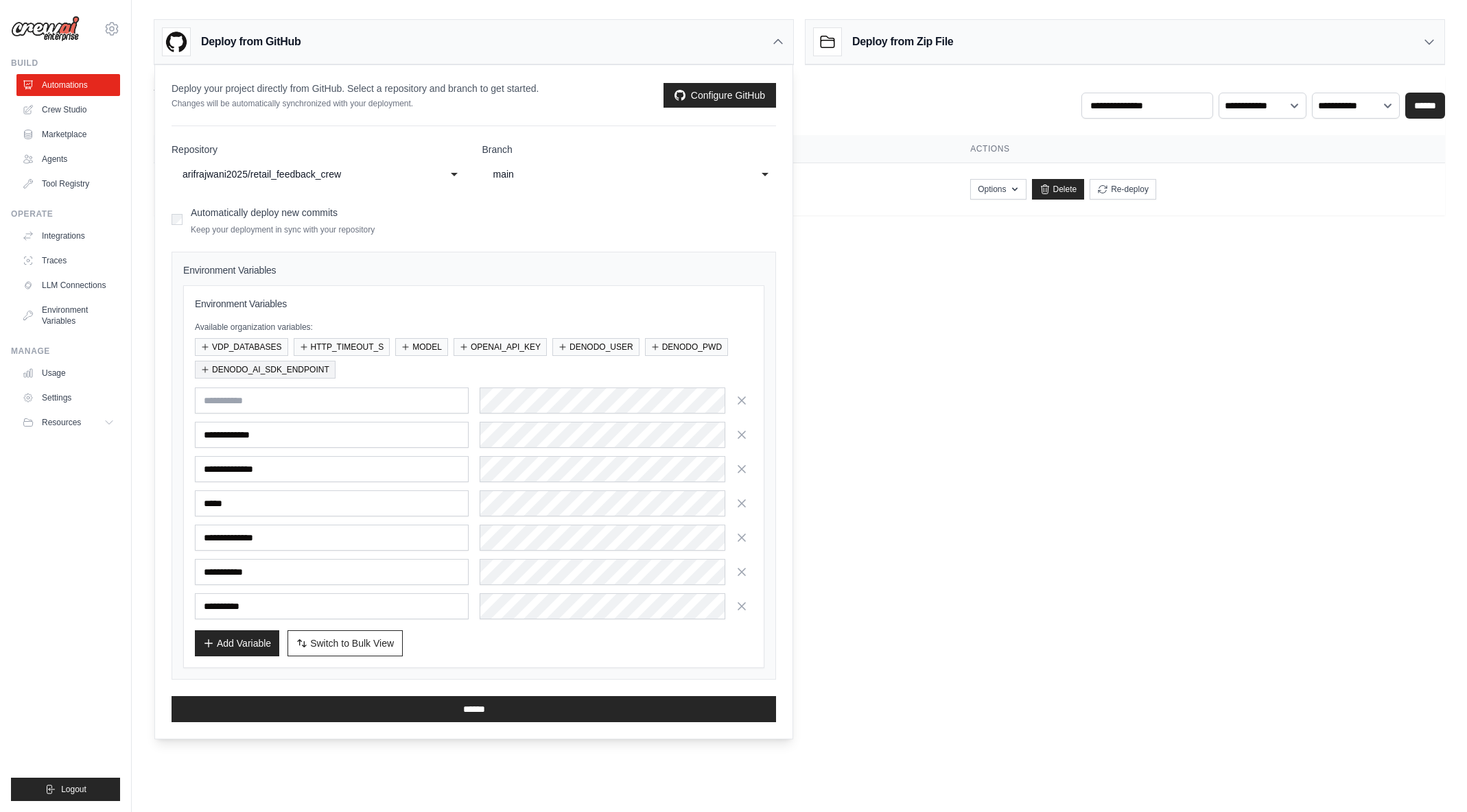
click at [294, 368] on button "DENODO_AI_SDK_ENDPOINT" at bounding box center [265, 369] width 141 height 18
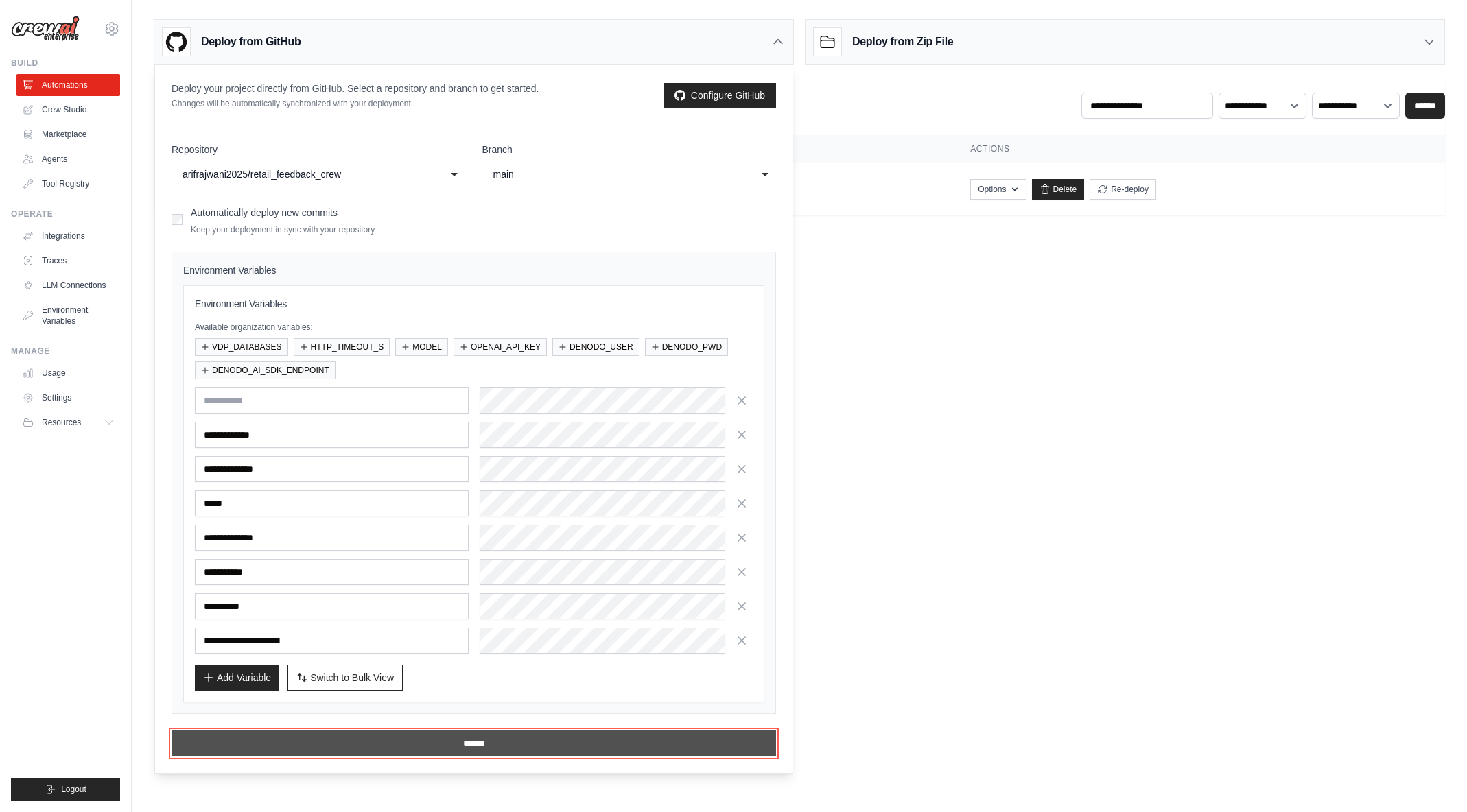
click at [462, 739] on input "******" at bounding box center [474, 743] width 605 height 26
